Goal: Information Seeking & Learning: Find specific fact

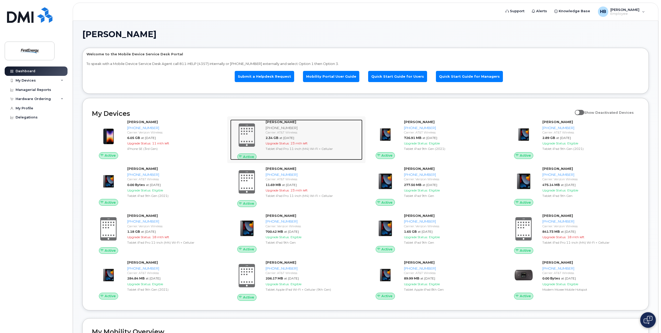
click at [266, 136] on span "2.34 GB" at bounding box center [272, 138] width 13 height 4
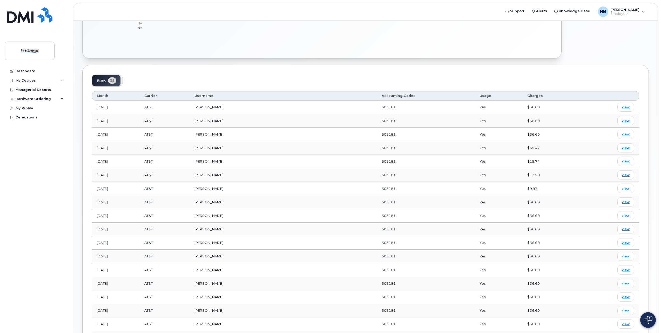
scroll to position [162, 0]
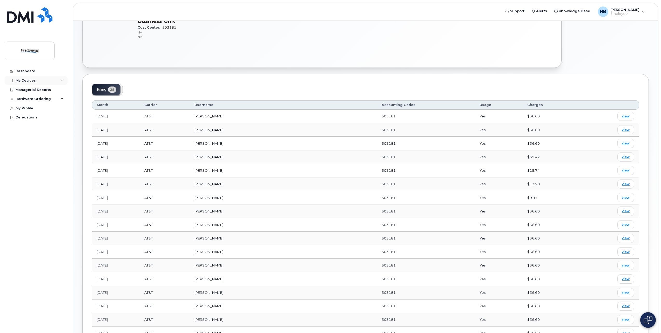
click at [61, 80] on div "My Devices" at bounding box center [36, 80] width 63 height 9
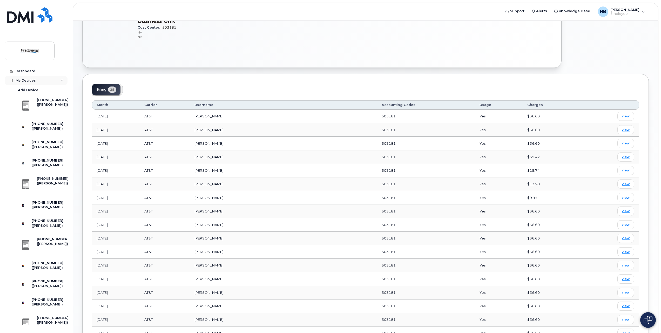
click at [61, 80] on icon at bounding box center [62, 80] width 3 height 3
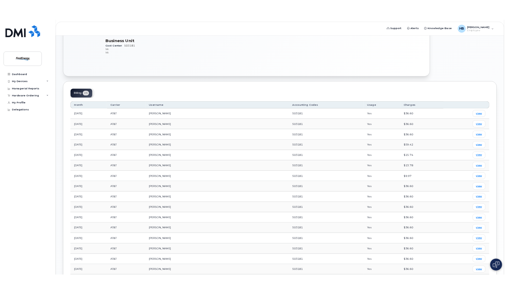
scroll to position [0, 0]
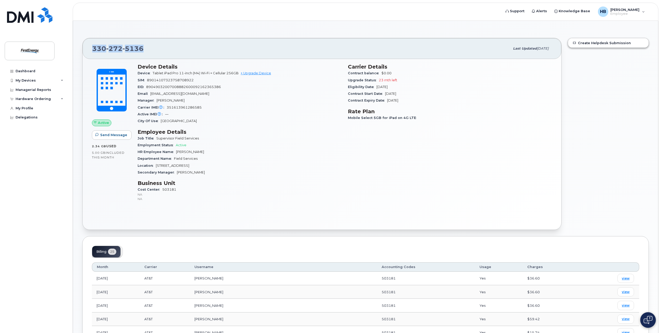
drag, startPoint x: 142, startPoint y: 49, endPoint x: 93, endPoint y: 49, distance: 49.4
click at [93, 49] on span "330 272 5136" at bounding box center [117, 49] width 51 height 8
copy span "330 272 5136"
drag, startPoint x: 201, startPoint y: 108, endPoint x: 167, endPoint y: 109, distance: 34.3
click at [167, 109] on span "351613961286585" at bounding box center [184, 107] width 35 height 4
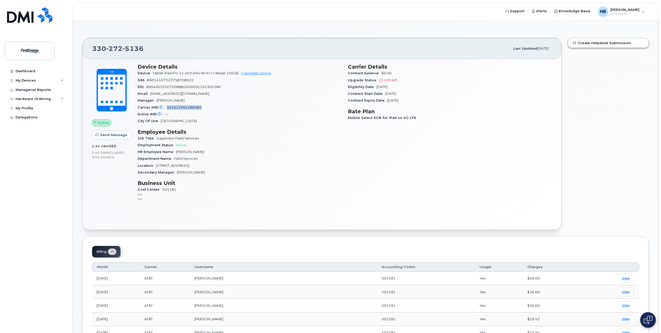
copy span "351613961286585"
drag, startPoint x: 153, startPoint y: 73, endPoint x: 167, endPoint y: 73, distance: 14.0
click at [167, 73] on span "Tablet iPad Pro 11-inch (M4) Wi-Fi + Cellular 256GB" at bounding box center [196, 73] width 86 height 4
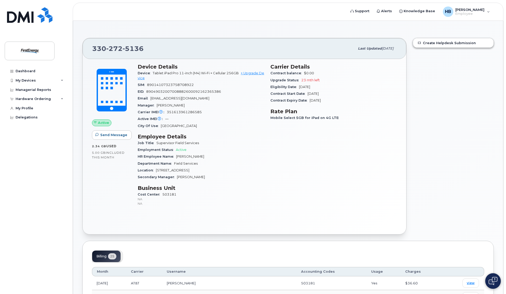
click at [180, 81] on div "Device Tablet iPad Pro 11-inch (M4) Wi-Fi + Cellular 256GB + Upgrade Device" at bounding box center [201, 76] width 127 height 12
click at [355, 51] on div "Last updated Aug 12, 2025" at bounding box center [376, 48] width 42 height 11
click at [30, 82] on div "My Devices" at bounding box center [26, 80] width 20 height 4
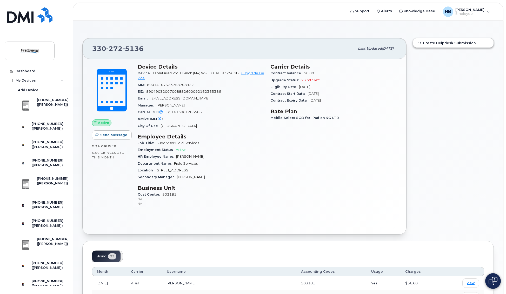
click at [131, 43] on div "330 272 5136 Last updated Aug 12, 2025" at bounding box center [245, 48] width 324 height 21
click at [182, 83] on div "SIM 89014107323758708922" at bounding box center [201, 85] width 127 height 7
drag, startPoint x: 153, startPoint y: 72, endPoint x: 210, endPoint y: 72, distance: 56.9
click at [210, 72] on span "Tablet iPad Pro 11-inch (M4) Wi-Fi + Cellular 256GB" at bounding box center [196, 73] width 86 height 4
copy span "Tablet iPad Pro 11-inch (M4) Wi-F"
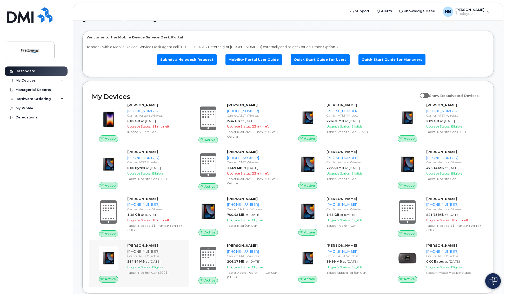
scroll to position [26, 0]
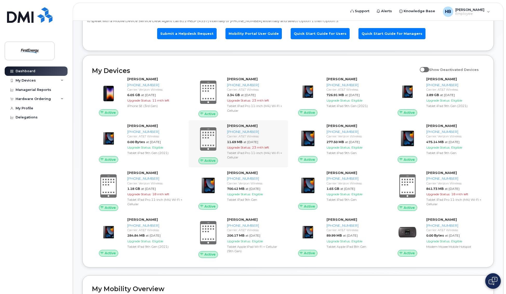
scroll to position [52, 0]
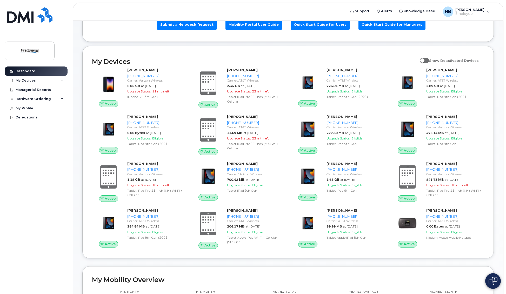
click at [429, 62] on span at bounding box center [424, 60] width 9 height 5
click at [424, 60] on input "Show Deactivated Devices" at bounding box center [422, 58] width 4 height 4
click at [428, 61] on span at bounding box center [424, 60] width 9 height 5
click at [424, 60] on input "Show Deactivated Devices" at bounding box center [422, 58] width 4 height 4
checkbox input "false"
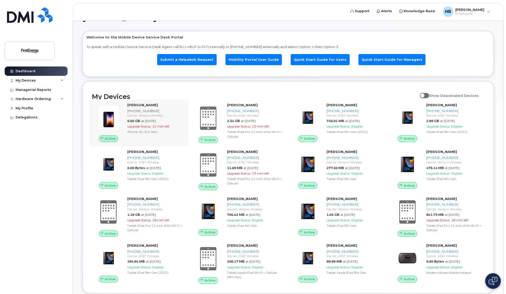
scroll to position [26, 0]
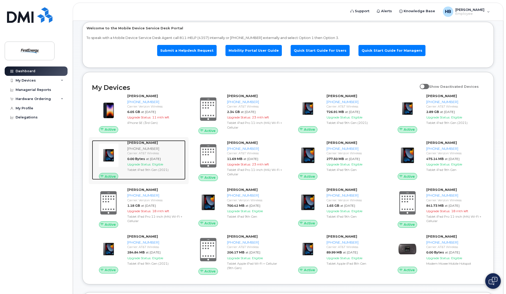
click at [144, 154] on div "Carrier: AT&T Wireless" at bounding box center [155, 153] width 56 height 4
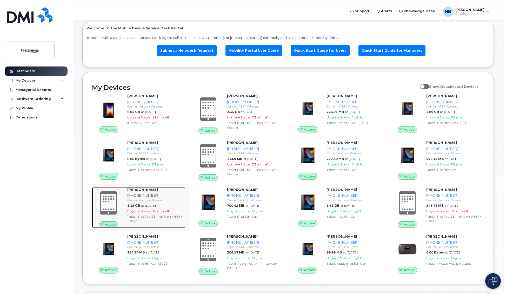
click at [155, 204] on span "at Aug 01, 2025" at bounding box center [148, 206] width 15 height 4
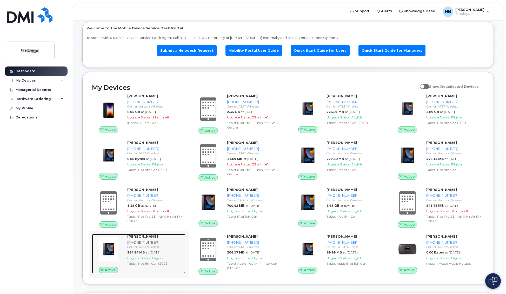
click at [142, 242] on div "[PHONE_NUMBER]" at bounding box center [155, 242] width 56 height 5
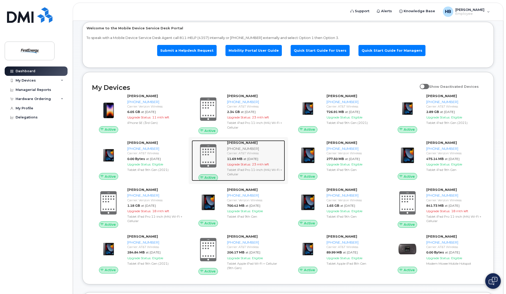
click at [243, 156] on div "Brian W Hammond 330-398-2339 Carrier: AT&T Wireless 11.69 MB at Aug 01, 2025 Up…" at bounding box center [255, 160] width 60 height 41
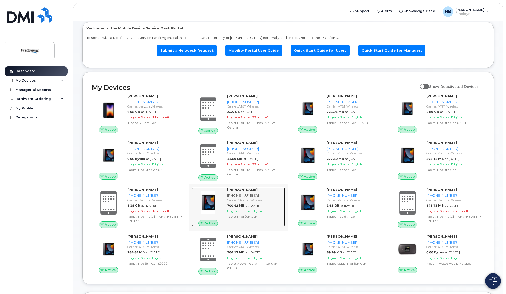
click at [243, 203] on div "700.42 MB at Aug 01, 2025" at bounding box center [255, 205] width 56 height 4
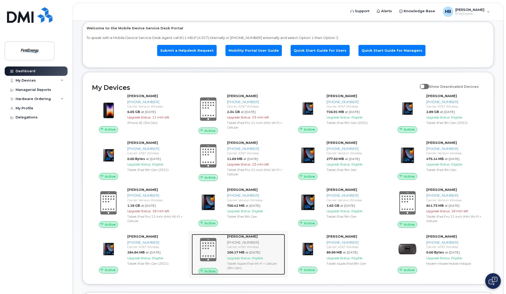
click at [237, 247] on div "Carrier: AT&T Wireless" at bounding box center [255, 247] width 56 height 4
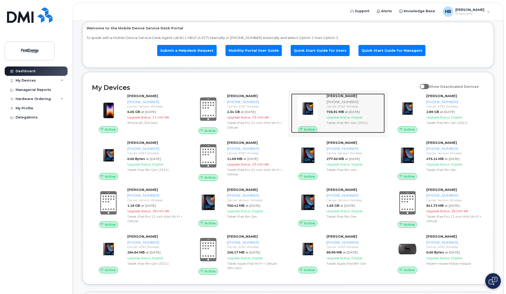
click at [348, 115] on span "Upgrade Status:" at bounding box center [339, 117] width 24 height 4
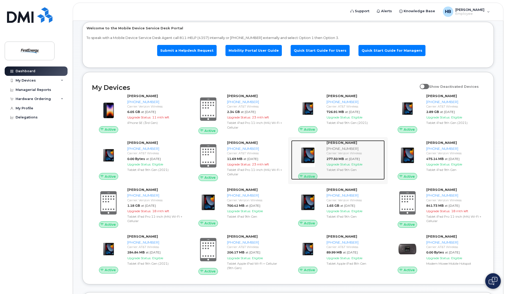
click at [348, 152] on div "Carrier: Verizon Wireless" at bounding box center [355, 153] width 56 height 4
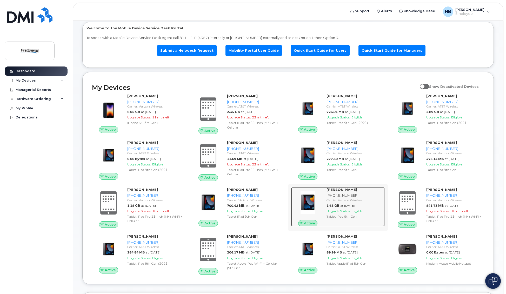
click at [350, 205] on span "at Aug 01, 2025" at bounding box center [347, 206] width 15 height 4
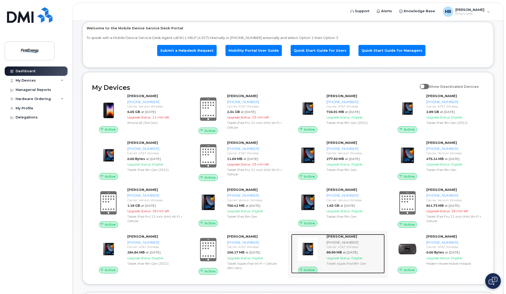
click at [347, 254] on span "at Aug 01, 2025" at bounding box center [350, 252] width 15 height 4
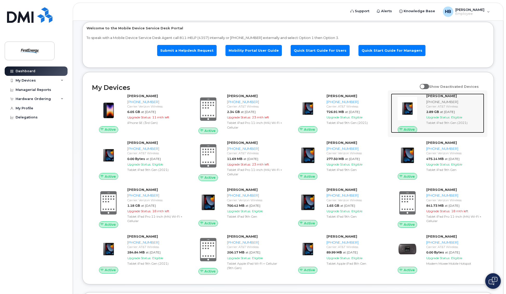
click at [431, 113] on span "2.89 GB" at bounding box center [432, 112] width 13 height 4
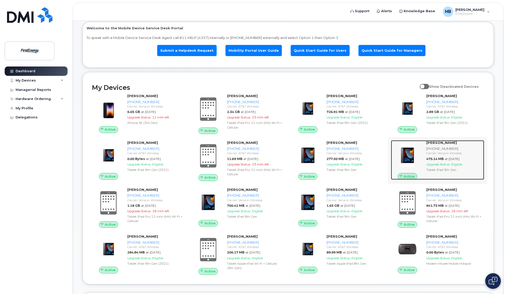
click at [446, 155] on div "Carrier: Verizon Wireless" at bounding box center [454, 153] width 56 height 4
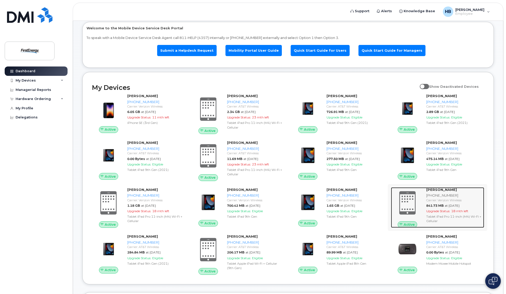
click at [442, 210] on span "Upgrade Status:" at bounding box center [438, 211] width 24 height 4
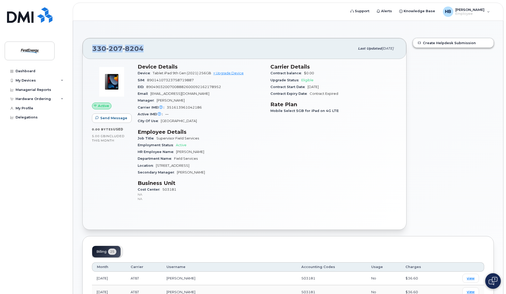
drag, startPoint x: 142, startPoint y: 48, endPoint x: 93, endPoint y: 50, distance: 49.1
click at [93, 50] on span "330 207 8204" at bounding box center [117, 49] width 51 height 8
copy span "330 207 8204"
drag, startPoint x: 154, startPoint y: 73, endPoint x: 211, endPoint y: 73, distance: 57.4
click at [211, 73] on span "Tablet iPad 9th Gen (2021) 256GB" at bounding box center [182, 73] width 58 height 4
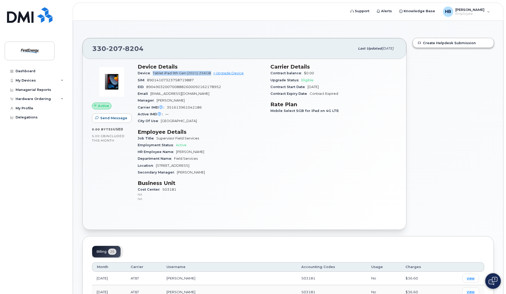
copy span "Tablet iPad 9th Gen (2021) 256GB"
drag, startPoint x: 202, startPoint y: 108, endPoint x: 165, endPoint y: 108, distance: 36.9
click at [165, 108] on div "Carrier IMEI Carrier IMEI is reported during the last billing cycle or change o…" at bounding box center [201, 107] width 127 height 7
copy span "351613961042186"
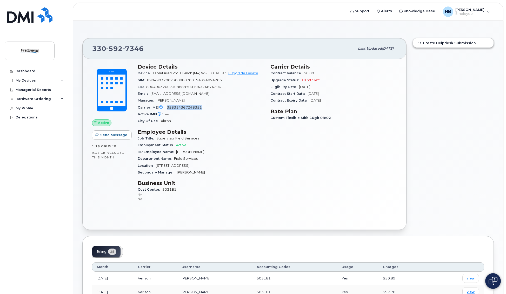
drag, startPoint x: 201, startPoint y: 109, endPoint x: 164, endPoint y: 109, distance: 37.1
click at [164, 109] on div "Carrier IMEI Carrier IMEI is reported during the last billing cycle or change o…" at bounding box center [201, 107] width 127 height 7
copy span "358314367248351"
drag, startPoint x: 153, startPoint y: 74, endPoint x: 227, endPoint y: 74, distance: 73.3
click at [226, 74] on span "Tablet iPad Pro 11-inch (M4) Wi-Fi + Cellular" at bounding box center [189, 73] width 73 height 4
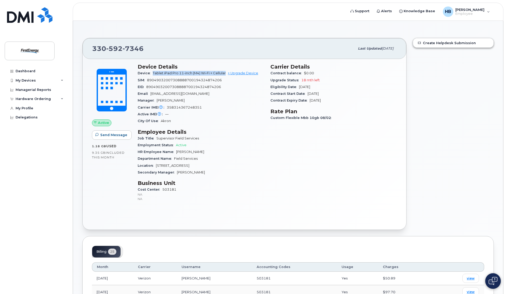
copy span "Tablet iPad Pro 11-inch (M4) Wi-Fi + Cellular"
click at [198, 86] on span "89049032007308888700194324874206" at bounding box center [183, 87] width 75 height 4
drag, startPoint x: 128, startPoint y: 51, endPoint x: 91, endPoint y: 51, distance: 36.1
click at [91, 51] on div "330 592 7346 Last updated Jun 13, 2025" at bounding box center [245, 48] width 324 height 21
copy span "330 592 7346"
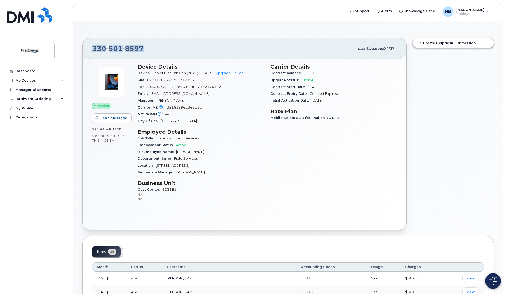
drag, startPoint x: 143, startPoint y: 51, endPoint x: 91, endPoint y: 53, distance: 52.0
click at [91, 53] on div "[PHONE_NUMBER] Last updated [DATE]" at bounding box center [245, 48] width 324 height 21
copy span "[PHONE_NUMBER]"
drag, startPoint x: 154, startPoint y: 73, endPoint x: 211, endPoint y: 72, distance: 57.2
click at [211, 72] on span "Tablet iPad 9th Gen (2021) 256GB" at bounding box center [182, 73] width 58 height 4
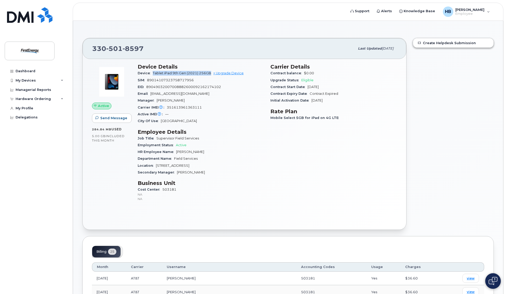
copy span "Tablet iPad 9th Gen (2021) 256GB"
drag, startPoint x: 201, startPoint y: 107, endPoint x: 165, endPoint y: 108, distance: 35.9
click at [165, 108] on div "Carrier IMEI Carrier IMEI is reported during the last billing cycle or change o…" at bounding box center [201, 107] width 127 height 7
copy span "351613961363111"
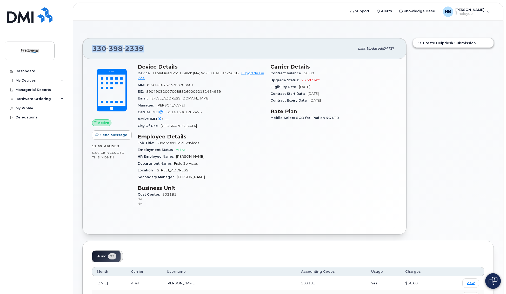
drag, startPoint x: 142, startPoint y: 49, endPoint x: 90, endPoint y: 49, distance: 52.5
click at [90, 49] on div "[PHONE_NUMBER] Last updated [DATE]" at bounding box center [245, 48] width 324 height 21
copy span "[PHONE_NUMBER]"
drag, startPoint x: 153, startPoint y: 72, endPoint x: 238, endPoint y: 73, distance: 85.2
click at [238, 73] on span "Tablet iPad Pro 11-inch (M4) Wi-Fi + Cellular 256GB" at bounding box center [196, 73] width 86 height 4
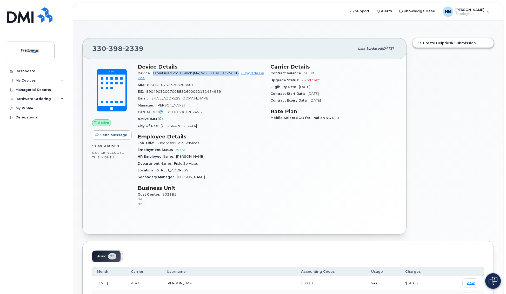
copy span "Tablet iPad Pro 11-inch (M4) Wi-Fi + Cellular 256GB"
click at [193, 113] on span "351613961202475" at bounding box center [184, 112] width 35 height 4
click at [193, 112] on span "351613961202475" at bounding box center [184, 112] width 35 height 4
drag, startPoint x: 201, startPoint y: 112, endPoint x: 167, endPoint y: 113, distance: 34.0
click at [167, 113] on span "351613961202475" at bounding box center [184, 112] width 35 height 4
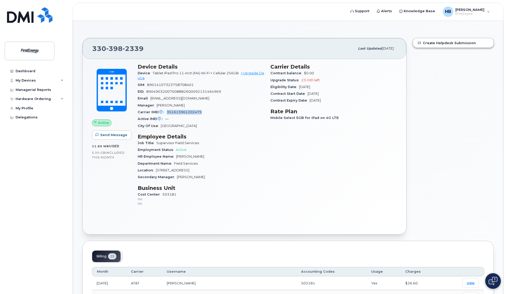
copy span "351613961202475"
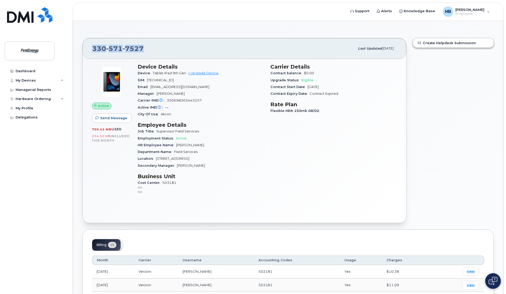
drag, startPoint x: 142, startPoint y: 49, endPoint x: 92, endPoint y: 50, distance: 49.9
click at [92, 50] on span "[PHONE_NUMBER]" at bounding box center [117, 49] width 51 height 8
copy span "[PHONE_NUMBER]"
drag, startPoint x: 153, startPoint y: 73, endPoint x: 185, endPoint y: 71, distance: 32.2
click at [185, 71] on span "Tablet iPad 9th Gen" at bounding box center [169, 73] width 33 height 4
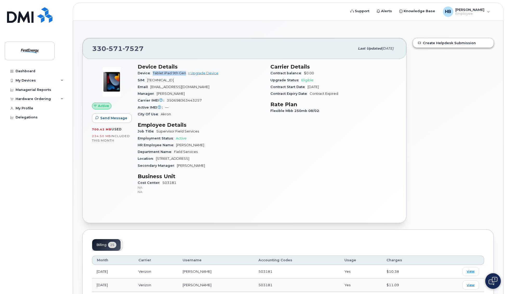
copy span "Tablet iPad 9th Gen"
click at [191, 100] on span "350698363443257" at bounding box center [184, 100] width 35 height 4
copy span "350698363443257"
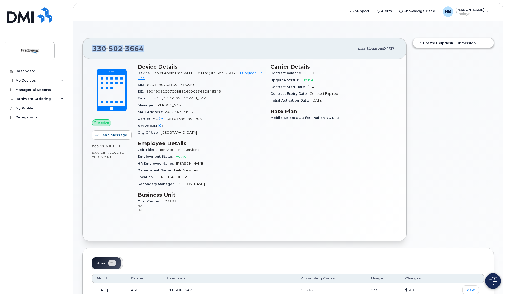
drag, startPoint x: 142, startPoint y: 50, endPoint x: 88, endPoint y: 52, distance: 54.6
click at [88, 52] on div "[PHONE_NUMBER] Last updated [DATE]" at bounding box center [245, 48] width 324 height 21
copy span "[PHONE_NUMBER]"
drag, startPoint x: 153, startPoint y: 73, endPoint x: 237, endPoint y: 73, distance: 84.7
click at [237, 73] on div "Device Tablet Apple iPad Wi-Fi + Cellular (9th Gen) 256GB + Upgrade Device" at bounding box center [201, 76] width 127 height 12
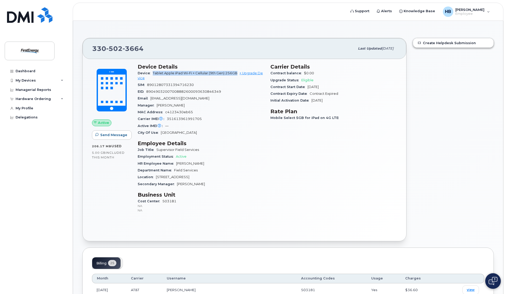
copy span "Tablet Apple iPad Wi-Fi + Cellular (9th Gen) 256GB"
click at [181, 119] on span "351613961991705" at bounding box center [184, 119] width 35 height 4
copy span "351613961991705"
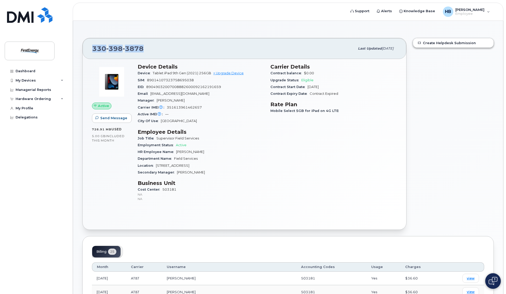
drag, startPoint x: 142, startPoint y: 47, endPoint x: 93, endPoint y: 48, distance: 48.8
click at [93, 48] on span "330 398 3878" at bounding box center [117, 49] width 51 height 8
copy span "330 398 3878"
drag, startPoint x: 153, startPoint y: 73, endPoint x: 211, endPoint y: 73, distance: 57.7
click at [211, 73] on span "Tablet iPad 9th Gen (2021) 256GB" at bounding box center [182, 73] width 58 height 4
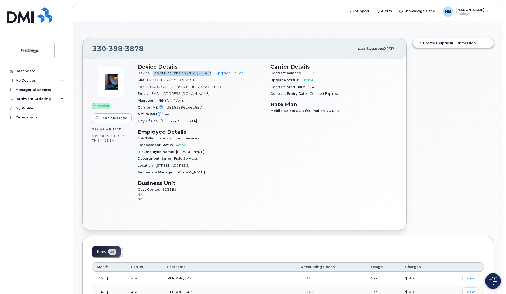
copy span "Tablet iPad 9th Gen (2021) 256GB"
click at [185, 107] on span "351613961462657" at bounding box center [184, 107] width 35 height 4
copy span "351613961462657"
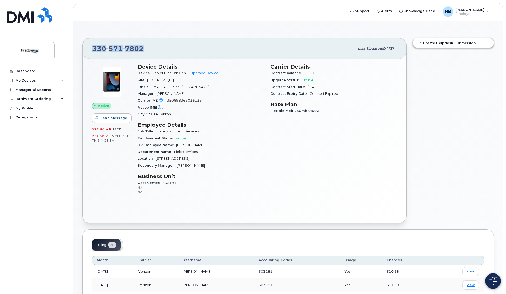
drag, startPoint x: 141, startPoint y: 50, endPoint x: 87, endPoint y: 52, distance: 53.3
click at [87, 52] on div "[PHONE_NUMBER] Last updated [DATE]" at bounding box center [245, 48] width 324 height 21
copy span "[PHONE_NUMBER]"
click at [184, 100] on span "350698363036135" at bounding box center [184, 100] width 35 height 4
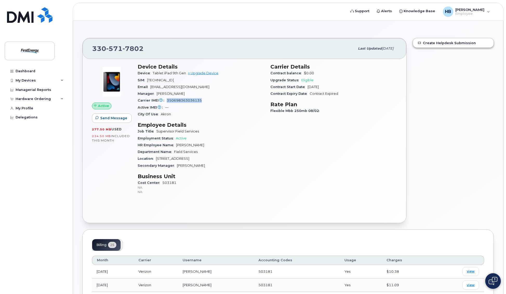
copy span "350698363036135"
drag, startPoint x: 153, startPoint y: 72, endPoint x: 186, endPoint y: 72, distance: 32.7
click at [186, 72] on span "Tablet iPad 9th Gen" at bounding box center [169, 73] width 33 height 4
copy span "Tablet iPad 9th Gen"
click at [454, 43] on link "Create Helpdesk Submission" at bounding box center [453, 42] width 81 height 9
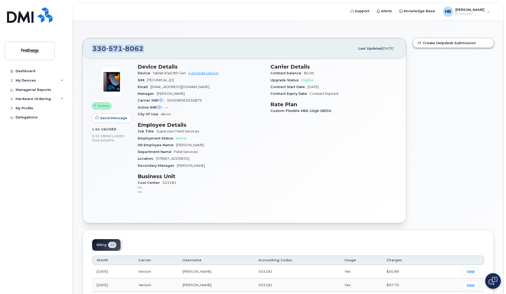
drag, startPoint x: 142, startPoint y: 48, endPoint x: 86, endPoint y: 49, distance: 55.9
click at [86, 49] on div "330 571 8062 Last updated Jun 13, 2025" at bounding box center [245, 48] width 324 height 21
copy span "330 571 8062"
drag, startPoint x: 154, startPoint y: 73, endPoint x: 186, endPoint y: 72, distance: 32.2
click at [186, 72] on span "Tablet iPad 9th Gen" at bounding box center [169, 73] width 33 height 4
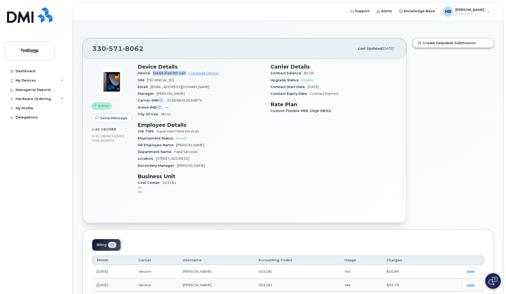
copy span "Tablet iPad 9th Gen"
click at [180, 101] on span "350698363630879" at bounding box center [184, 100] width 35 height 4
copy span "350698363630879"
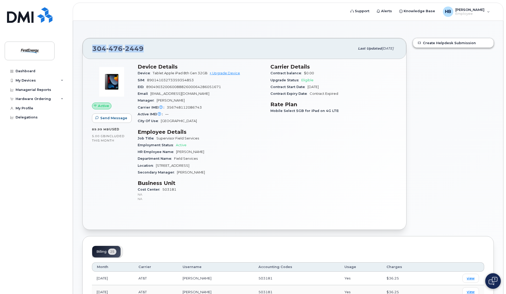
drag, startPoint x: 142, startPoint y: 48, endPoint x: 94, endPoint y: 50, distance: 48.1
click at [94, 50] on span "[PHONE_NUMBER]" at bounding box center [117, 49] width 51 height 8
copy span "[PHONE_NUMBER]"
drag, startPoint x: 154, startPoint y: 72, endPoint x: 207, endPoint y: 71, distance: 53.3
click at [207, 71] on span "Tablet Apple iPad 8th Gen 32GB" at bounding box center [180, 73] width 55 height 4
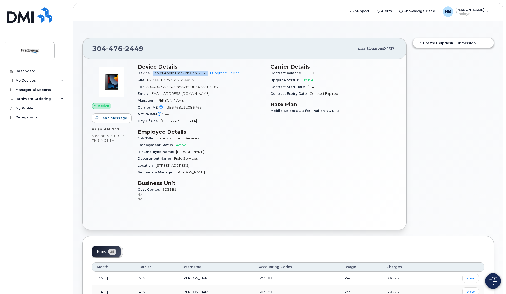
copy span "Tablet Apple iPad 8th Gen 32GB"
drag, startPoint x: 201, startPoint y: 107, endPoint x: 167, endPoint y: 105, distance: 34.1
click at [167, 105] on span "356748112086743" at bounding box center [184, 107] width 35 height 4
copy span "356748112086743"
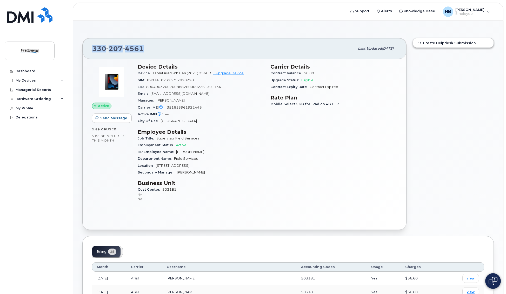
drag, startPoint x: 143, startPoint y: 47, endPoint x: 92, endPoint y: 48, distance: 50.9
click at [92, 48] on div "330 207 4561 Last updated Apr 23, 2025" at bounding box center [245, 48] width 324 height 21
copy span "330 207 4561"
drag, startPoint x: 152, startPoint y: 72, endPoint x: 211, endPoint y: 72, distance: 58.2
click at [211, 72] on div "Device Tablet iPad 9th Gen (2021) 256GB + Upgrade Device" at bounding box center [201, 73] width 127 height 7
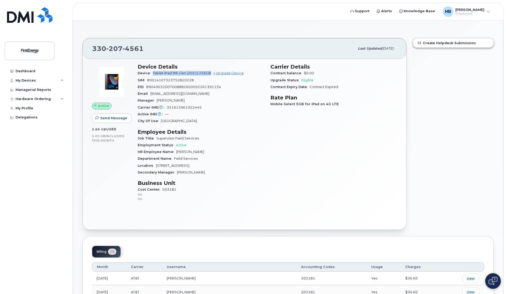
copy span "Tablet iPad 9th Gen (2021) 256GB"
click at [184, 107] on span "351613961922445" at bounding box center [184, 107] width 35 height 4
copy span "351613961922445"
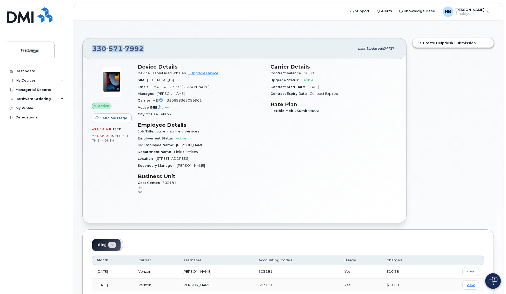
drag, startPoint x: 143, startPoint y: 49, endPoint x: 93, endPoint y: 51, distance: 49.4
click at [93, 51] on span "[PHONE_NUMBER]" at bounding box center [117, 49] width 51 height 8
copy span "[PHONE_NUMBER]"
drag, startPoint x: 153, startPoint y: 73, endPoint x: 185, endPoint y: 72, distance: 32.2
click at [185, 72] on span "Tablet iPad 9th Gen" at bounding box center [169, 73] width 33 height 4
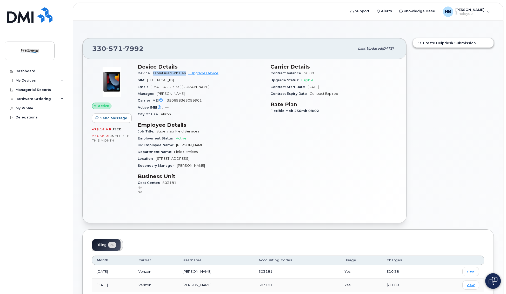
copy span "Tablet iPad 9th Gen"
click at [186, 99] on span "350698363099901" at bounding box center [184, 100] width 35 height 4
copy span "350698363099901"
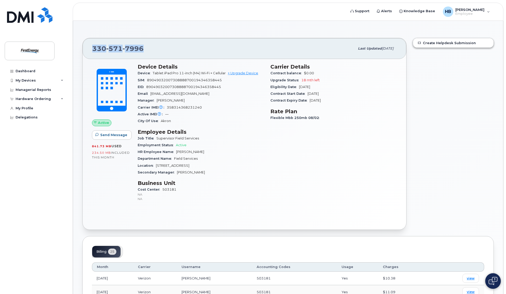
drag, startPoint x: 143, startPoint y: 48, endPoint x: 92, endPoint y: 48, distance: 50.4
click at [92, 48] on span "[PHONE_NUMBER]" at bounding box center [117, 49] width 51 height 8
copy span "[PHONE_NUMBER]"
drag, startPoint x: 154, startPoint y: 74, endPoint x: 227, endPoint y: 72, distance: 73.5
click at [226, 72] on span "Tablet iPad Pro 11-inch (M4) Wi-Fi + Cellular" at bounding box center [189, 73] width 73 height 4
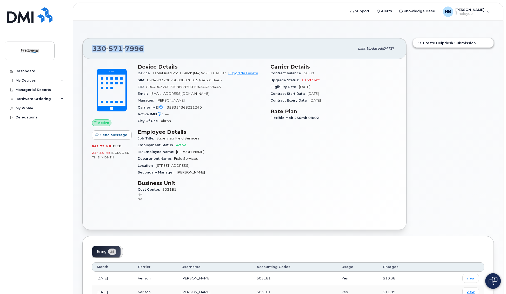
copy span "Tablet iPad Pro 11-inch (M4) Wi-Fi + Cellular"
click at [191, 107] on span "358314368231240" at bounding box center [184, 107] width 35 height 4
copy span "358314368231240"
